Goal: Task Accomplishment & Management: Manage account settings

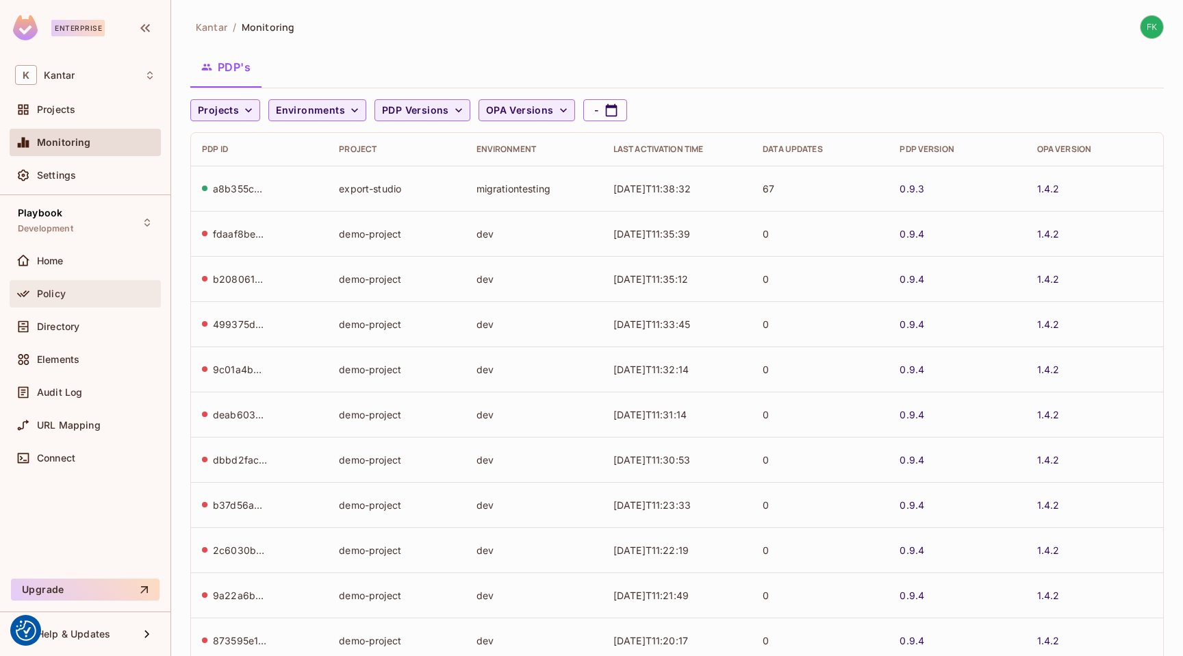
click at [55, 301] on div "Policy" at bounding box center [85, 293] width 140 height 16
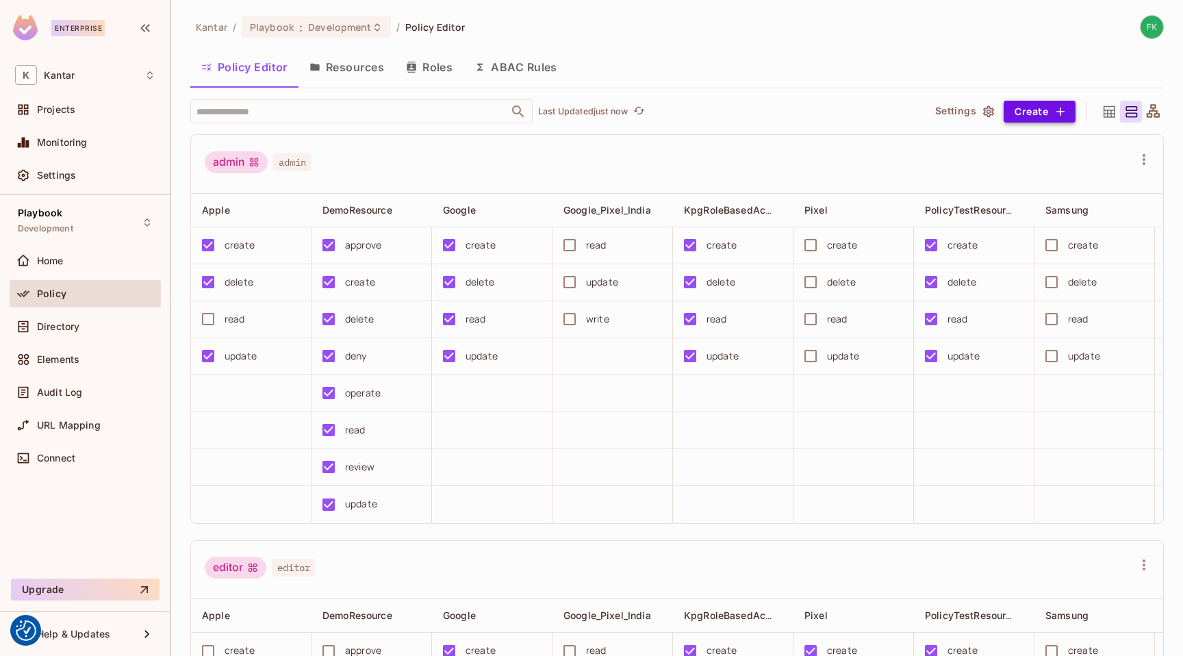
click at [1013, 109] on button "Create" at bounding box center [1040, 112] width 72 height 22
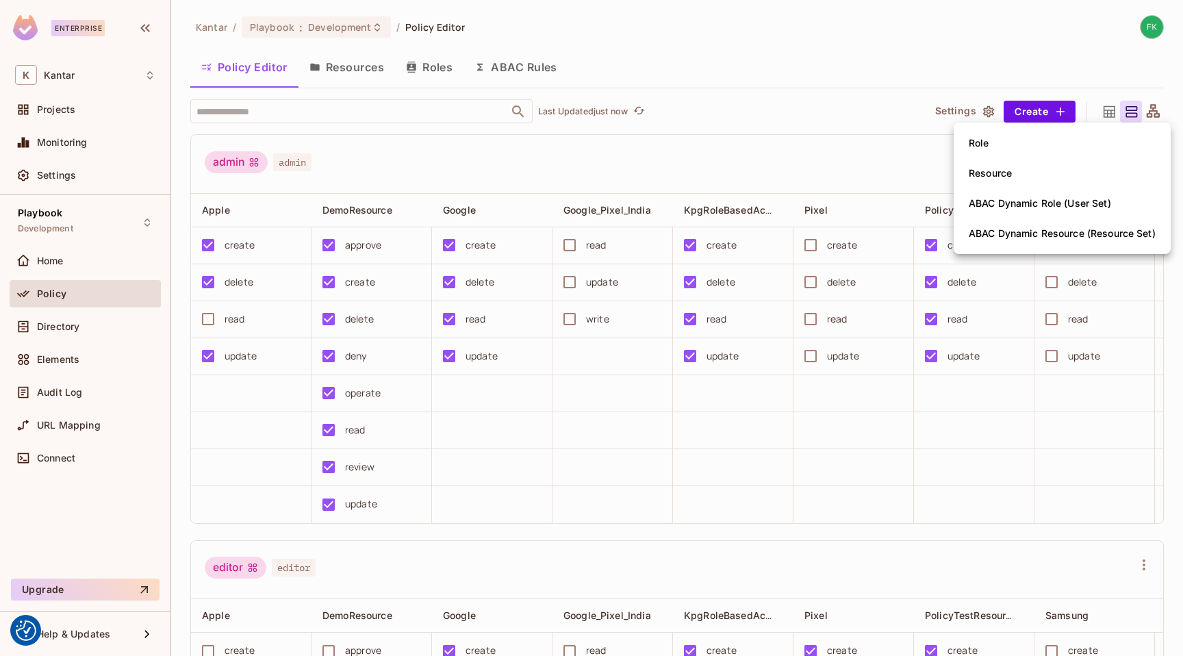
click at [998, 151] on li "Role" at bounding box center [1062, 143] width 217 height 30
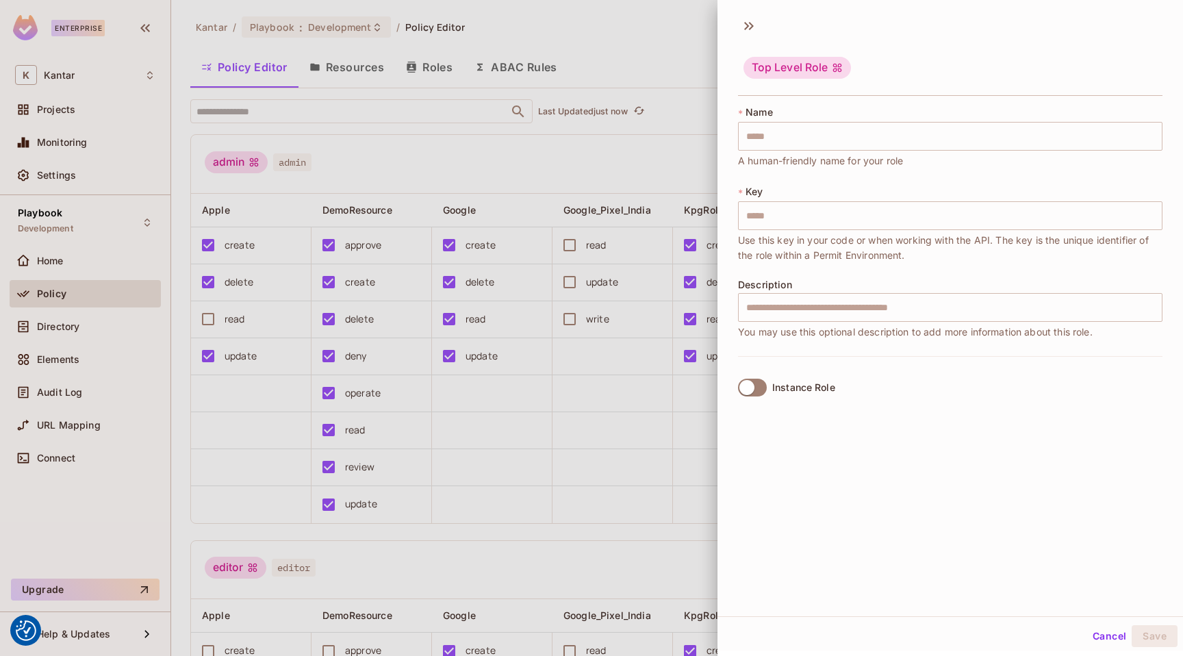
click at [656, 119] on div at bounding box center [591, 328] width 1183 height 656
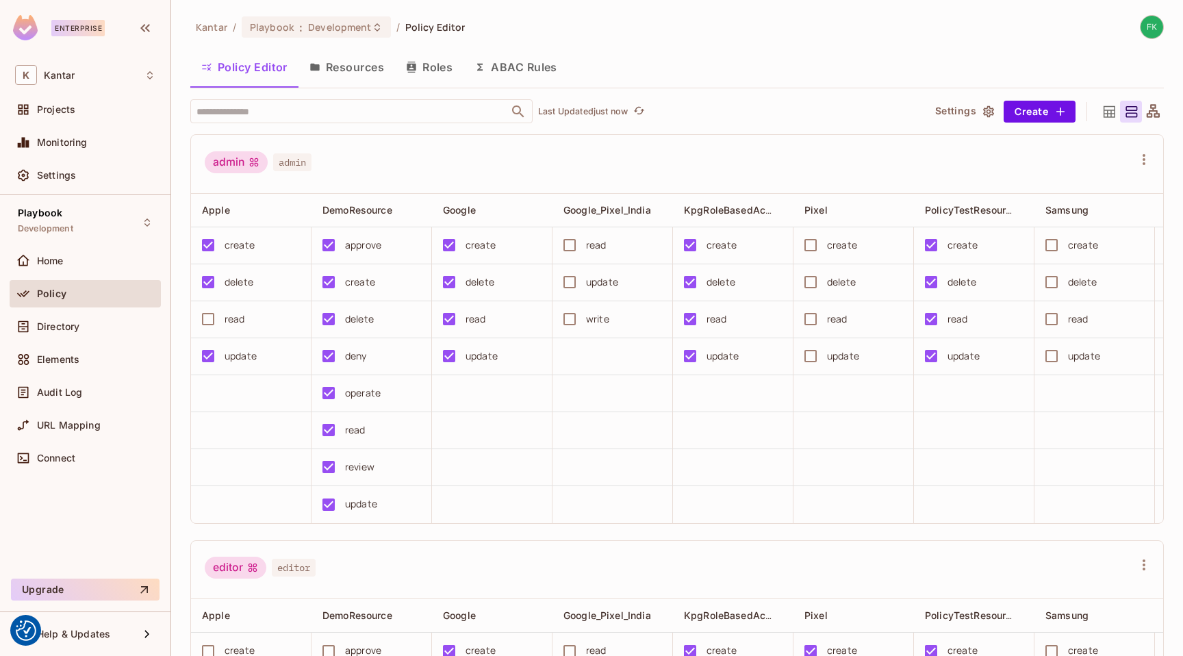
click at [495, 63] on button "ABAC Rules" at bounding box center [516, 67] width 105 height 34
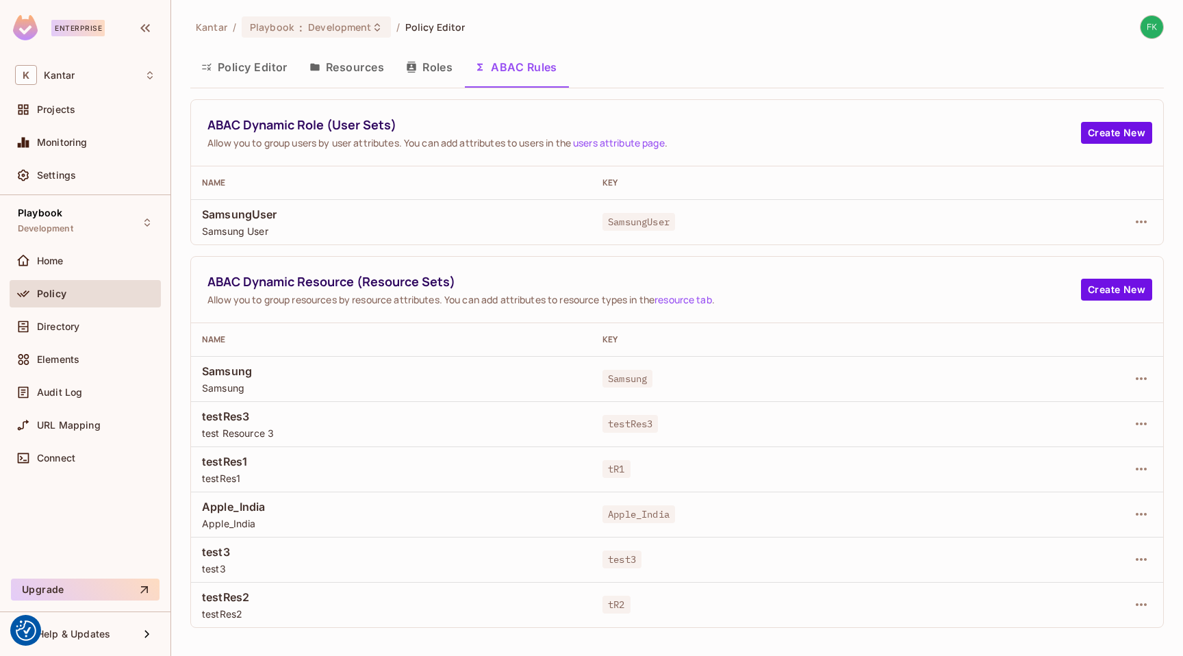
click at [441, 66] on button "Roles" at bounding box center [429, 67] width 68 height 34
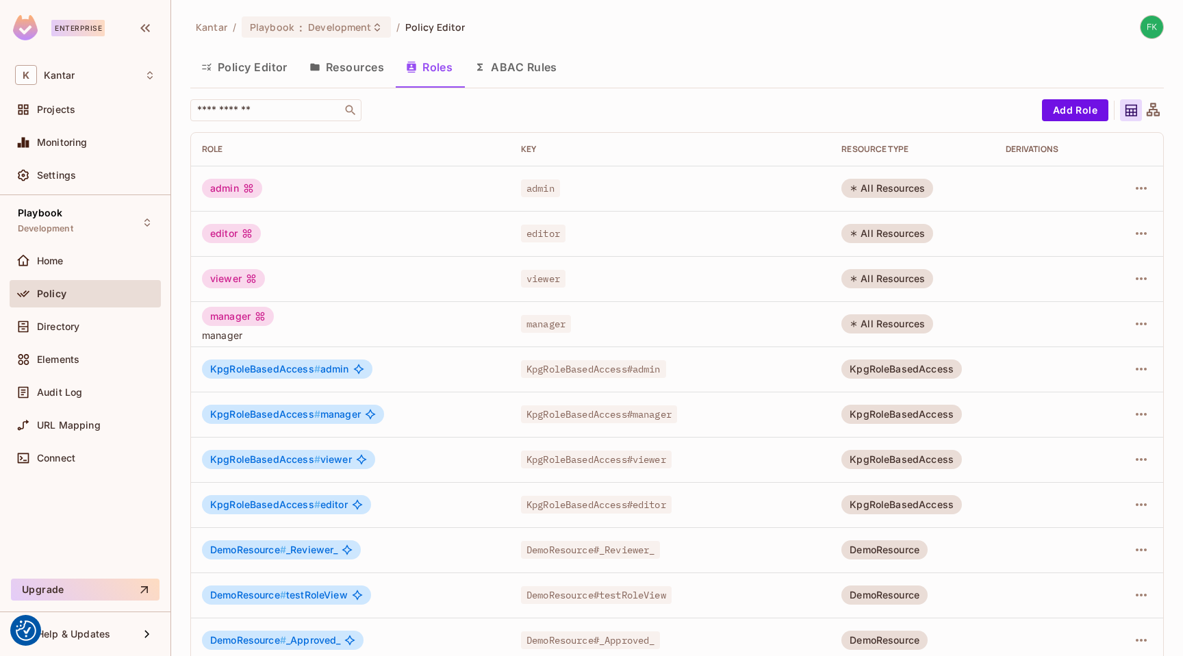
click at [359, 68] on button "Resources" at bounding box center [347, 67] width 97 height 34
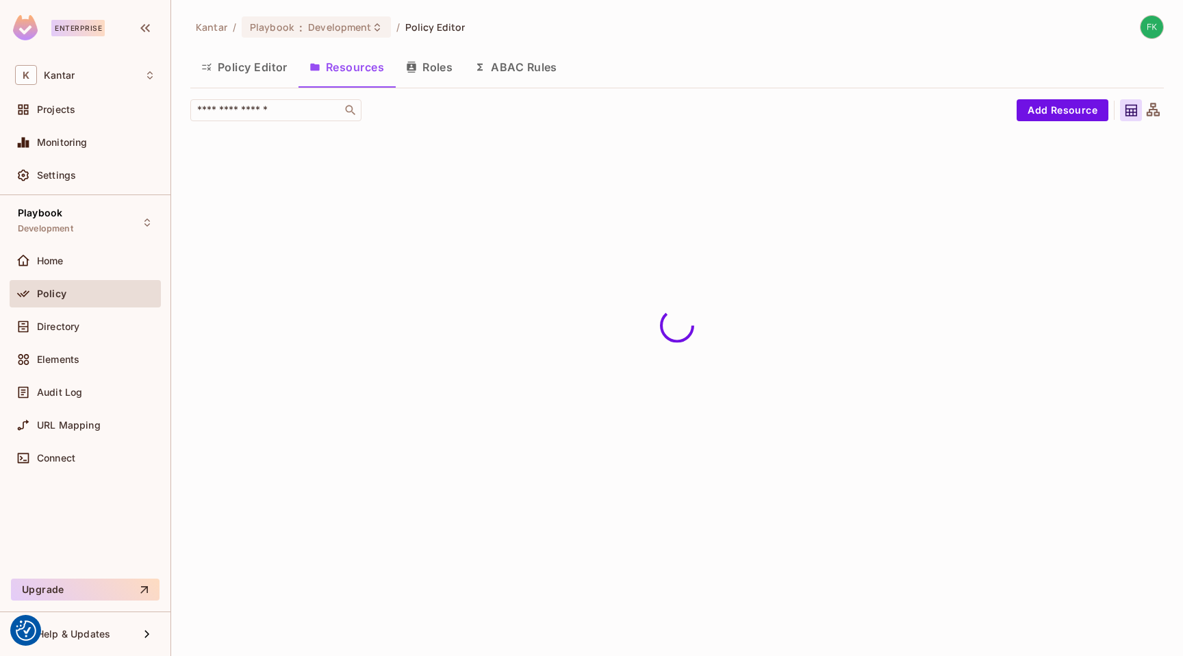
click at [253, 71] on button "Policy Editor" at bounding box center [244, 67] width 108 height 34
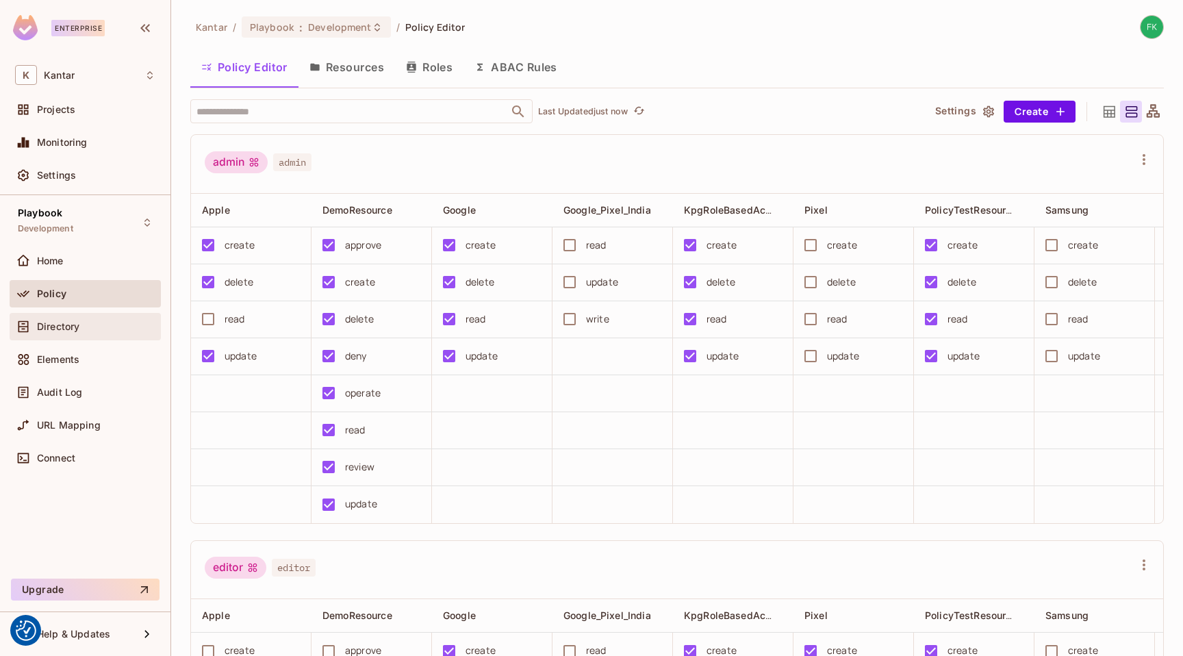
click at [73, 329] on span "Directory" at bounding box center [58, 326] width 42 height 11
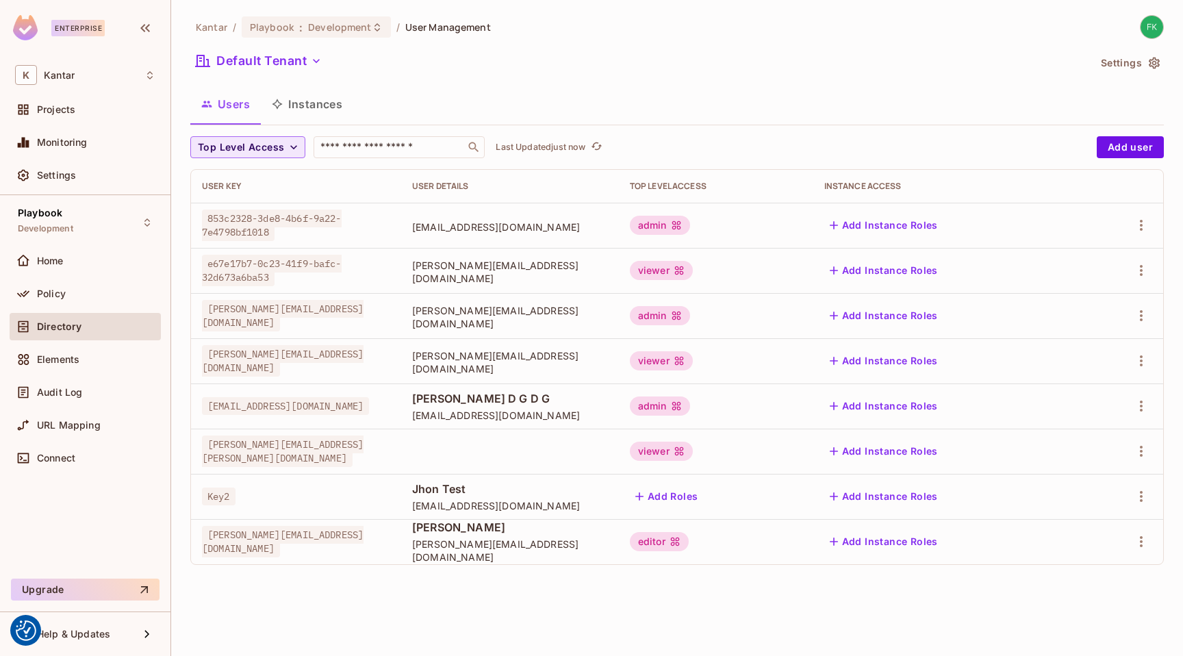
click at [287, 153] on icon "button" at bounding box center [294, 147] width 14 height 14
click at [546, 88] on div at bounding box center [591, 328] width 1183 height 656
click at [656, 99] on div "Users Instances" at bounding box center [677, 104] width 974 height 34
click at [512, 152] on p "Last Updated 1 minute ago" at bounding box center [549, 147] width 107 height 11
click at [513, 147] on p "Last Updated just now" at bounding box center [541, 147] width 90 height 11
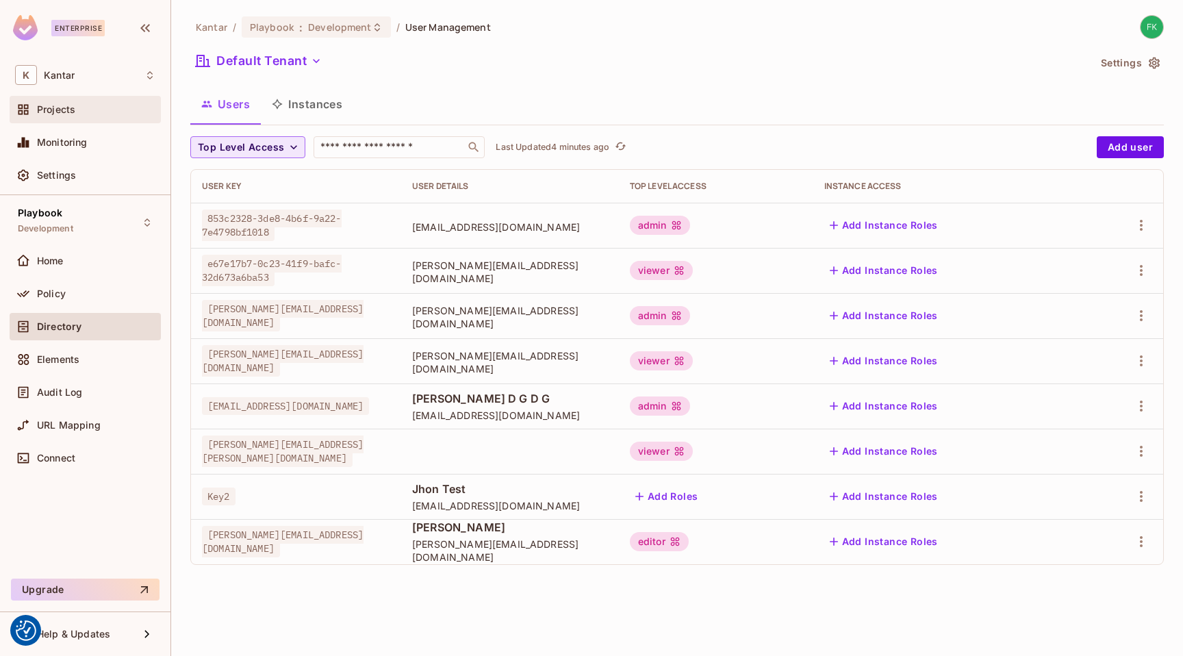
click at [81, 114] on div "Projects" at bounding box center [96, 109] width 118 height 11
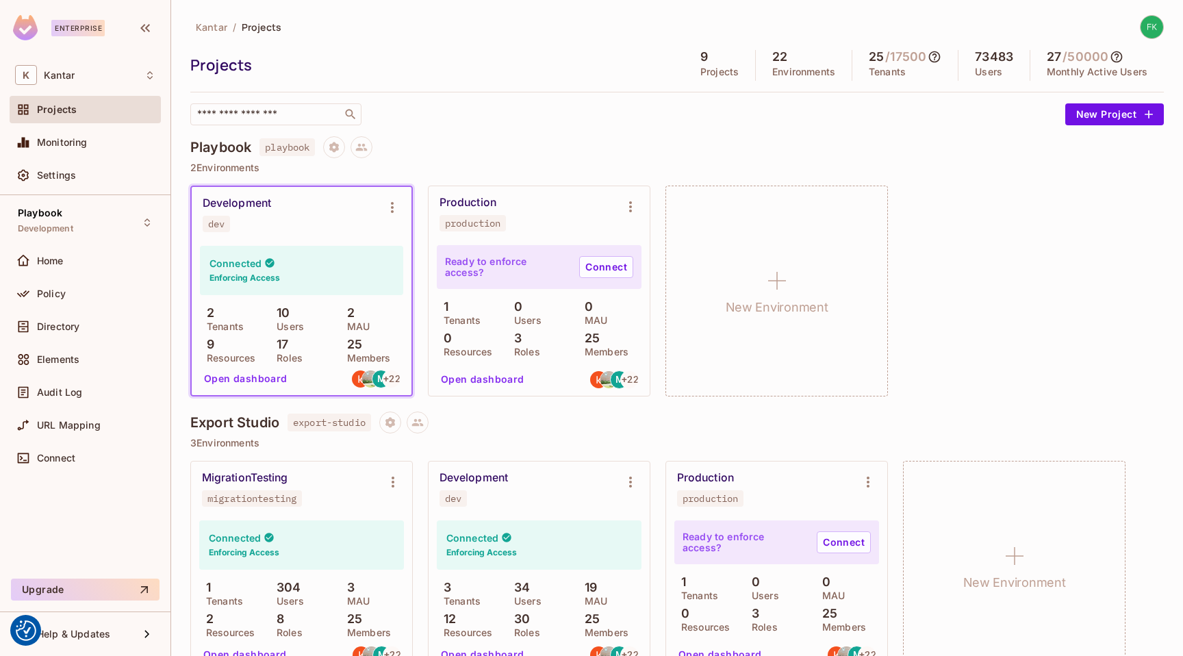
click at [494, 143] on div "Playbook playbook" at bounding box center [677, 147] width 974 height 22
click at [639, 172] on p "2 Environments" at bounding box center [677, 167] width 974 height 11
